Goal: Transaction & Acquisition: Purchase product/service

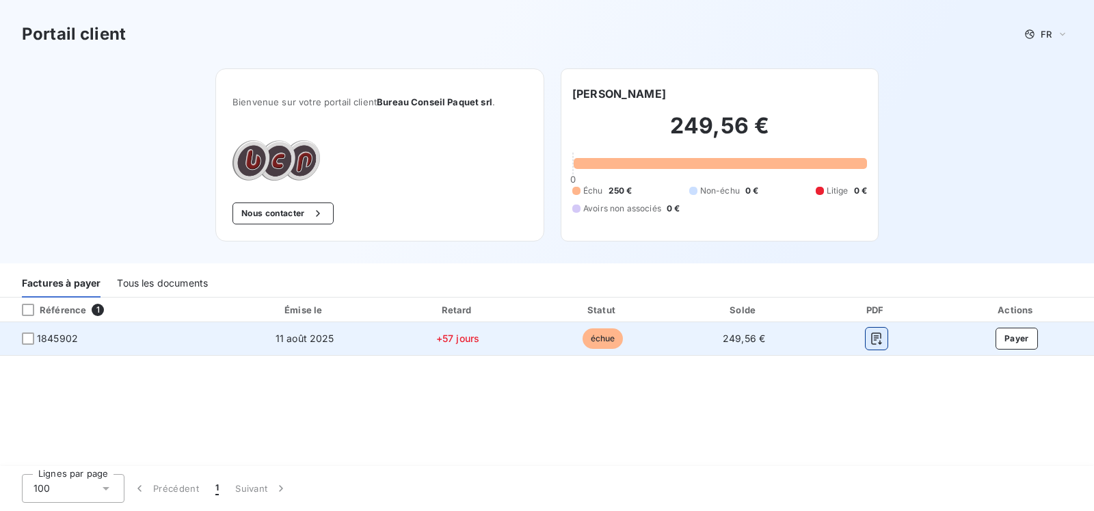
click at [875, 341] on icon "button" at bounding box center [877, 339] width 14 height 14
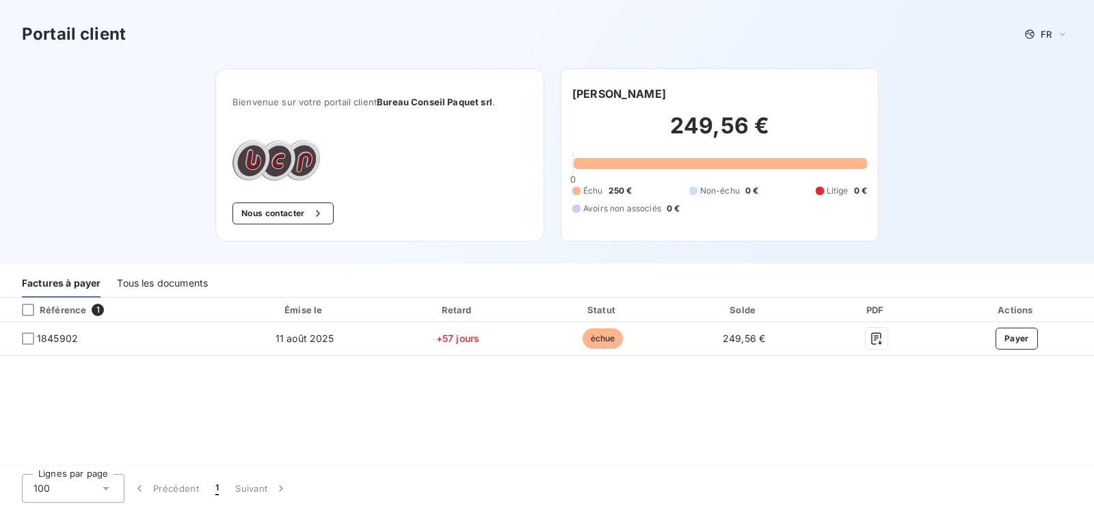
click at [806, 3] on div "Portail client FR" at bounding box center [547, 34] width 1094 height 68
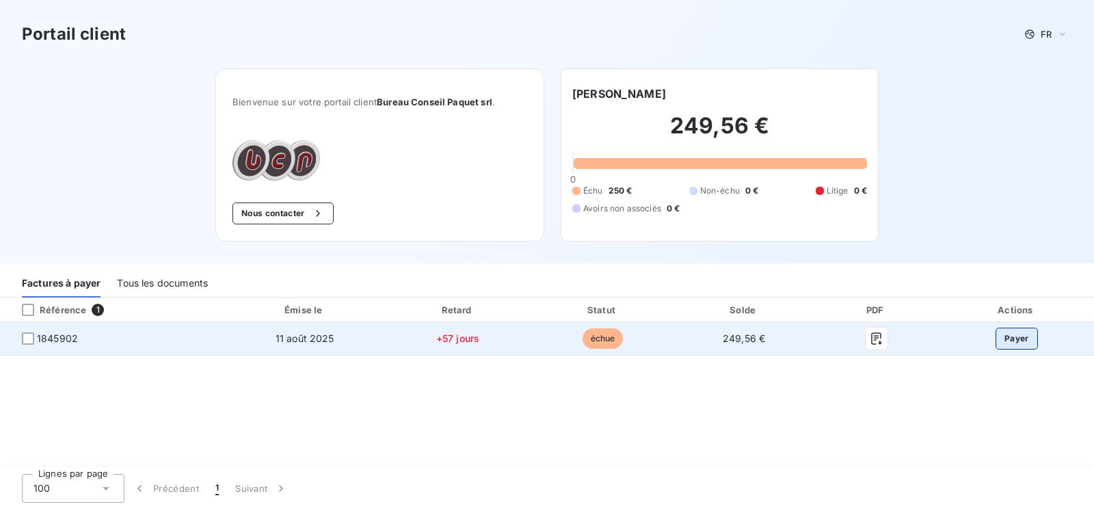
click at [1020, 341] on button "Payer" at bounding box center [1017, 339] width 42 height 22
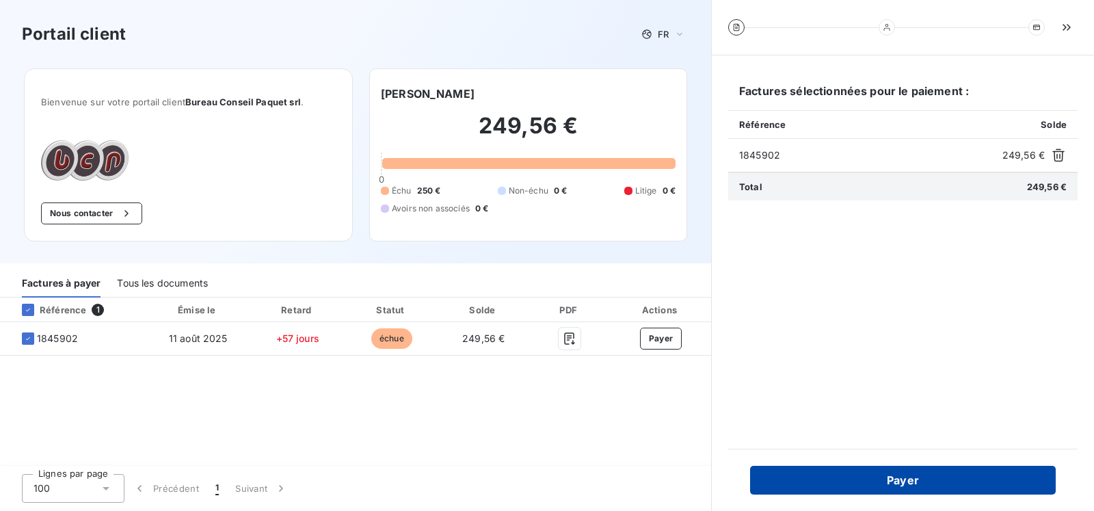
click at [913, 477] on button "Payer" at bounding box center [903, 480] width 306 height 29
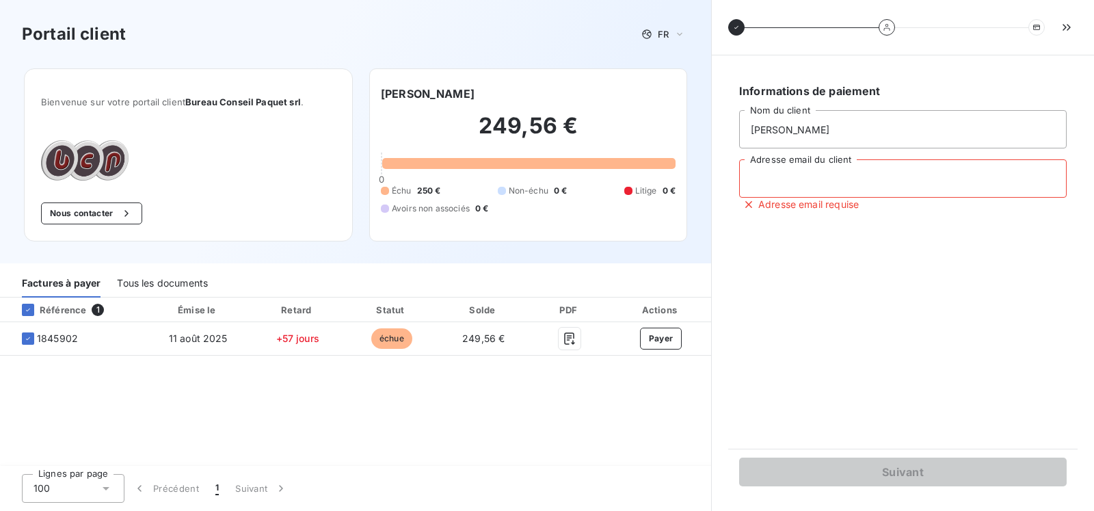
click at [774, 183] on input "Adresse email du client" at bounding box center [903, 178] width 328 height 38
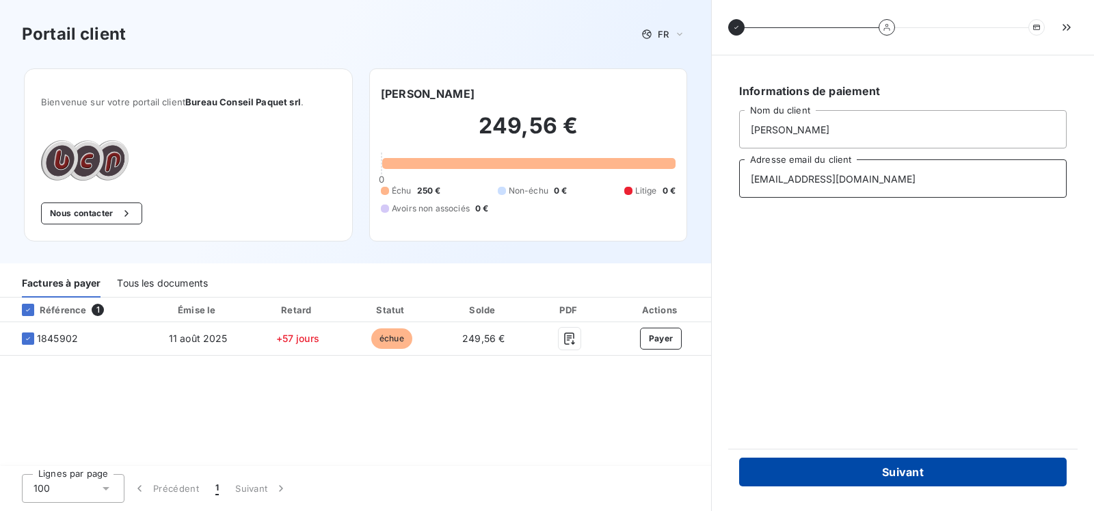
type input "[EMAIL_ADDRESS][DOMAIN_NAME]"
click at [962, 471] on button "Suivant" at bounding box center [903, 472] width 328 height 29
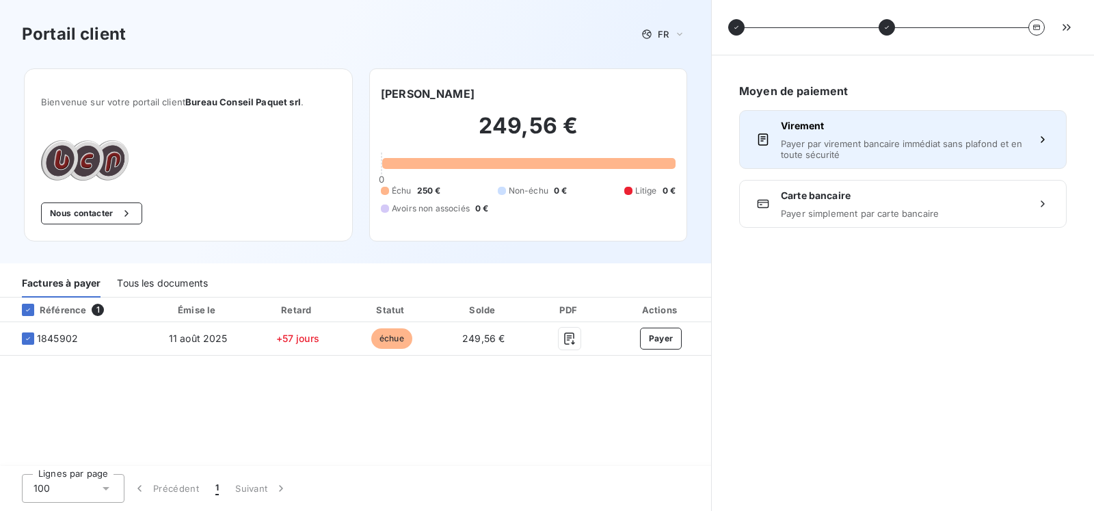
click at [932, 144] on span "Payer par virement bancaire immédiat sans plafond et en toute sécurité" at bounding box center [903, 149] width 244 height 22
